Goal: Task Accomplishment & Management: Use online tool/utility

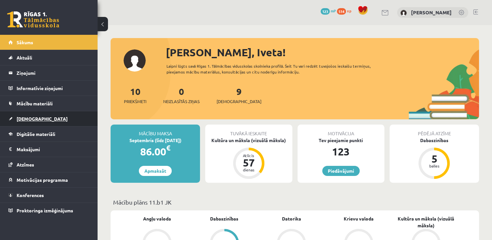
click at [35, 118] on span "[DEMOGRAPHIC_DATA]" at bounding box center [42, 119] width 51 height 6
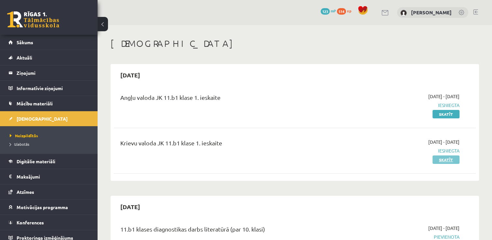
click at [444, 158] on link "Skatīt" at bounding box center [446, 159] width 27 height 8
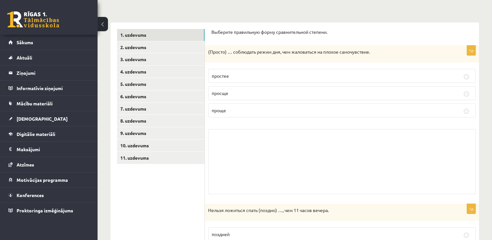
scroll to position [78, 0]
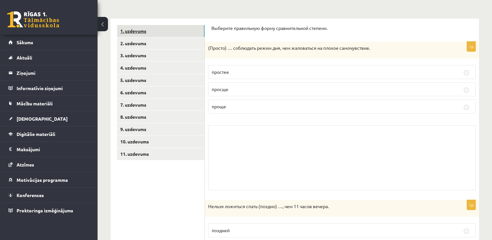
click at [135, 31] on link "1. uzdevums" at bounding box center [161, 31] width 88 height 12
click at [133, 42] on link "2. uzdevums" at bounding box center [161, 43] width 88 height 12
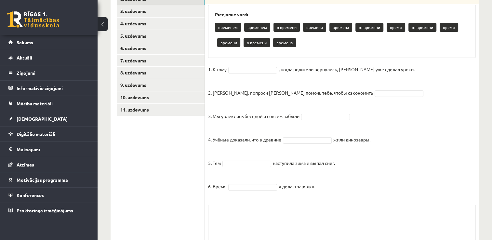
scroll to position [130, 0]
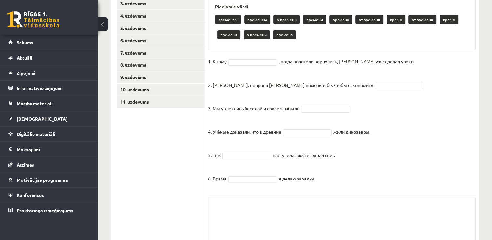
click at [285, 36] on p "времена" at bounding box center [284, 34] width 23 height 9
drag, startPoint x: 285, startPoint y: 36, endPoint x: 253, endPoint y: 70, distance: 46.2
click at [253, 70] on div "6p Дополните предложения. Используйте правильные формы слова «время». Pieejamie…" at bounding box center [342, 123] width 274 height 286
click at [253, 70] on fieldset "1. К тому , когда родители вернулись, Эгилс уже сделал уроки. 2. Мадара, попрос…" at bounding box center [342, 122] width 268 height 131
click at [229, 82] on p "2. Мадара, попроси Илзе помочь тебе, чтобы сэкономить" at bounding box center [290, 80] width 165 height 20
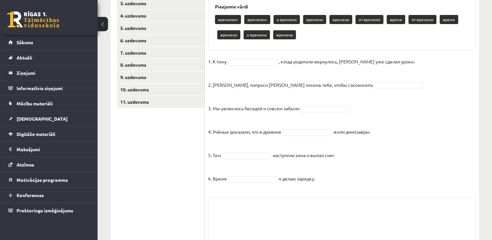
click at [229, 82] on p "2. Мадара, попроси Илзе помочь тебе, чтобы сэкономить" at bounding box center [290, 80] width 165 height 20
click at [226, 82] on p "2. Мадара, попроси Илзе помочь тебе, чтобы сэкономить" at bounding box center [290, 80] width 165 height 20
